Goal: Information Seeking & Learning: Learn about a topic

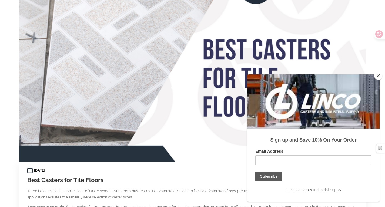
scroll to position [271, 0]
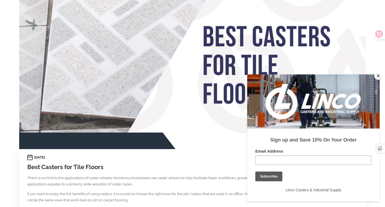
drag, startPoint x: 64, startPoint y: 129, endPoint x: 34, endPoint y: 100, distance: 41.7
copy ul "Thermoplastic rubber (TPR) Polyurethane Soft rubber Polyolefine Polypropylene"
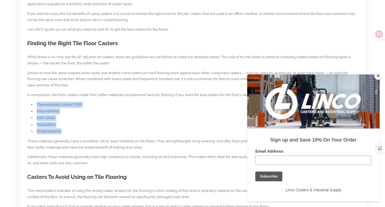
scroll to position [406, 0]
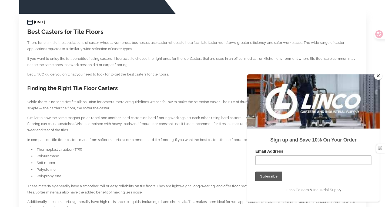
drag, startPoint x: 26, startPoint y: 38, endPoint x: 133, endPoint y: 40, distance: 106.9
drag, startPoint x: 78, startPoint y: 37, endPoint x: 76, endPoint y: 44, distance: 7.7
drag, startPoint x: 76, startPoint y: 44, endPoint x: 63, endPoint y: 39, distance: 14.2
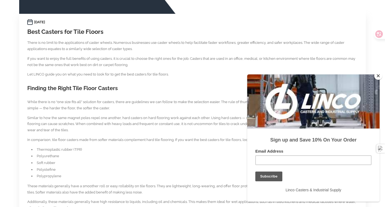
drag, startPoint x: 28, startPoint y: 37, endPoint x: 142, endPoint y: 33, distance: 114.2
click at [142, 33] on section "[DATE] Best Casters for Tile Floors There is no limit to the applications of ca…" at bounding box center [192, 206] width 331 height 374
copy h2 "Casters To Avoid Using on Tile Flooring"
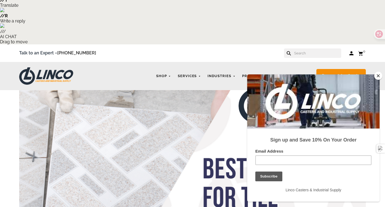
scroll to position [135, 0]
